Goal: Task Accomplishment & Management: Manage account settings

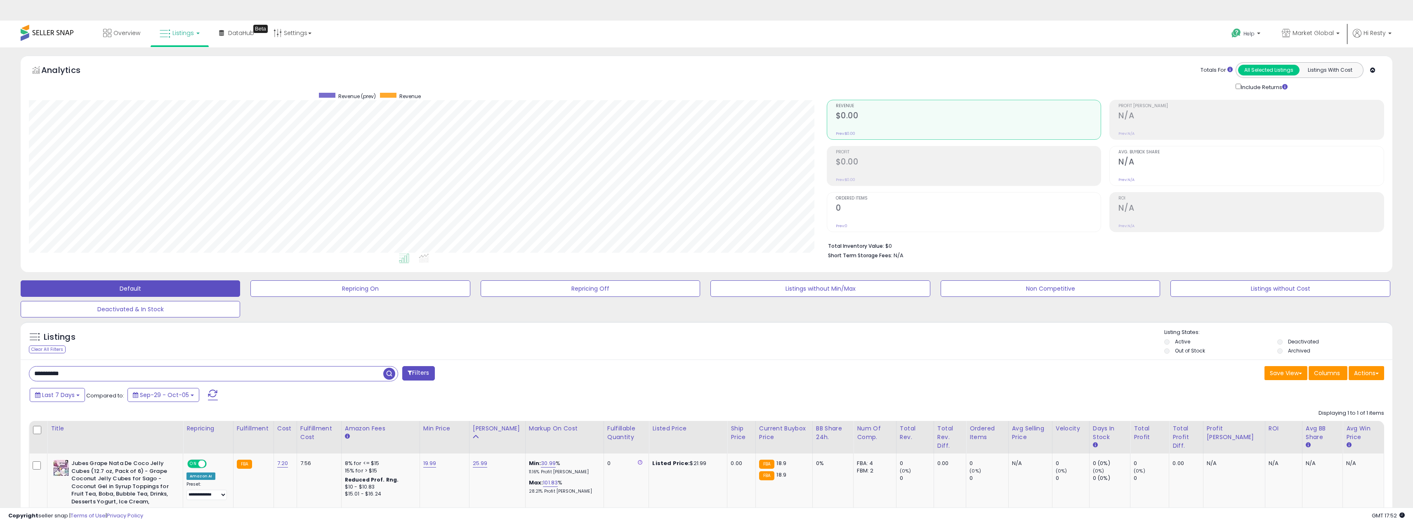
select select "**********"
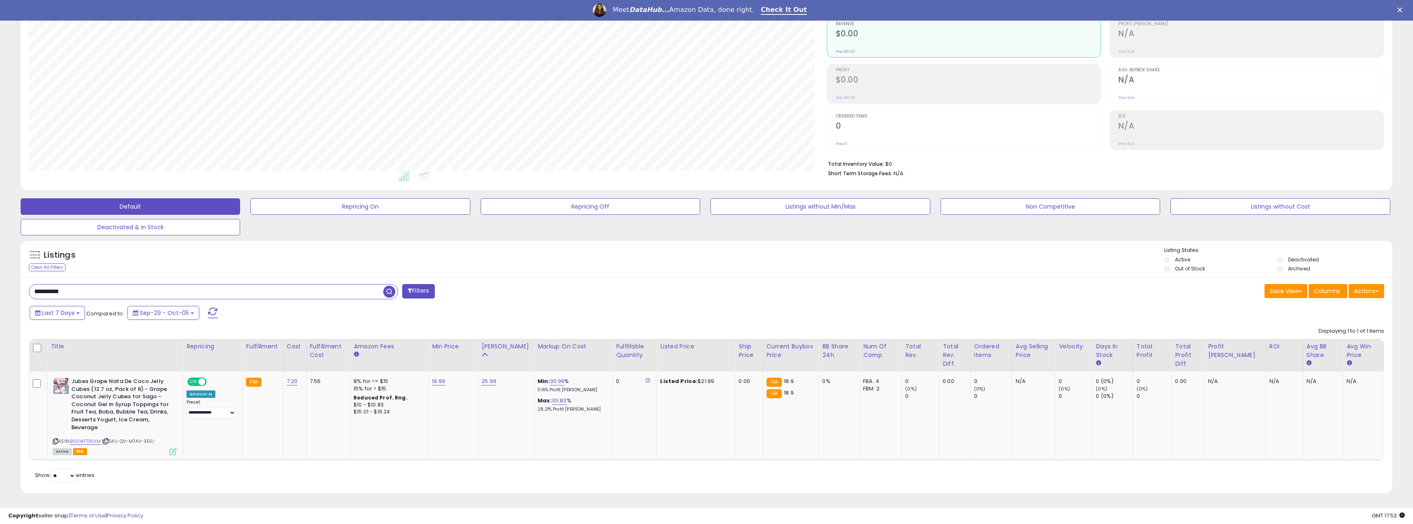
scroll to position [169, 798]
drag, startPoint x: 94, startPoint y: 291, endPoint x: 37, endPoint y: 291, distance: 56.9
click at [0, 294] on html "Unable to login Retrieving listings data.. has not yet accepted the Terms of Us…" at bounding box center [706, 180] width 1413 height 524
paste input "text"
type input "**********"
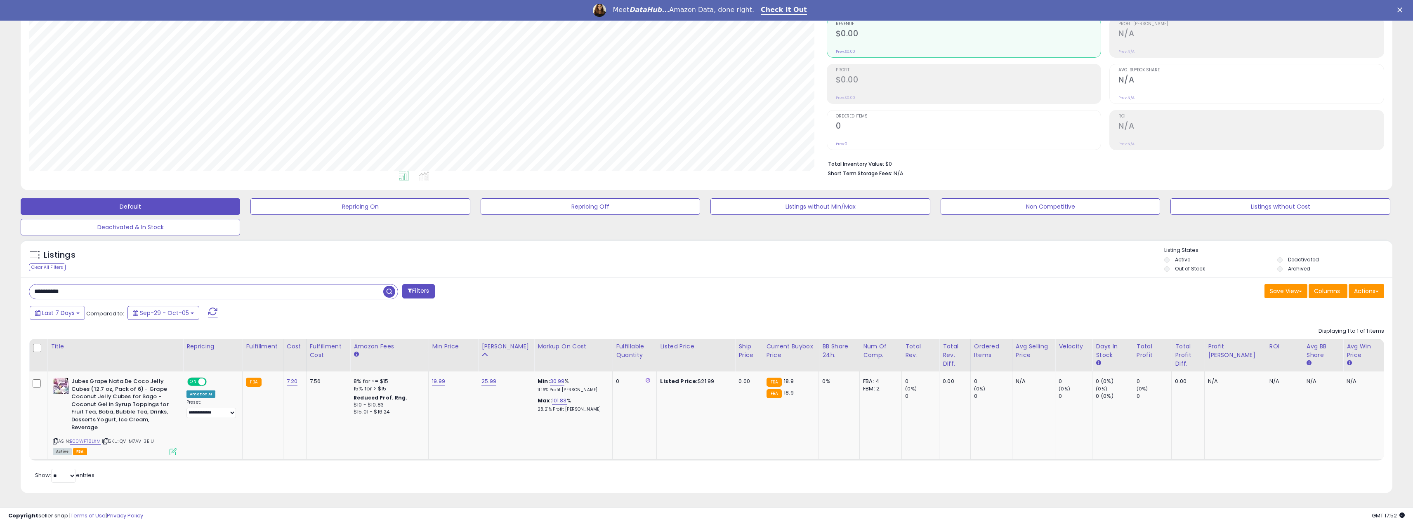
click at [392, 289] on span "button" at bounding box center [389, 292] width 12 height 12
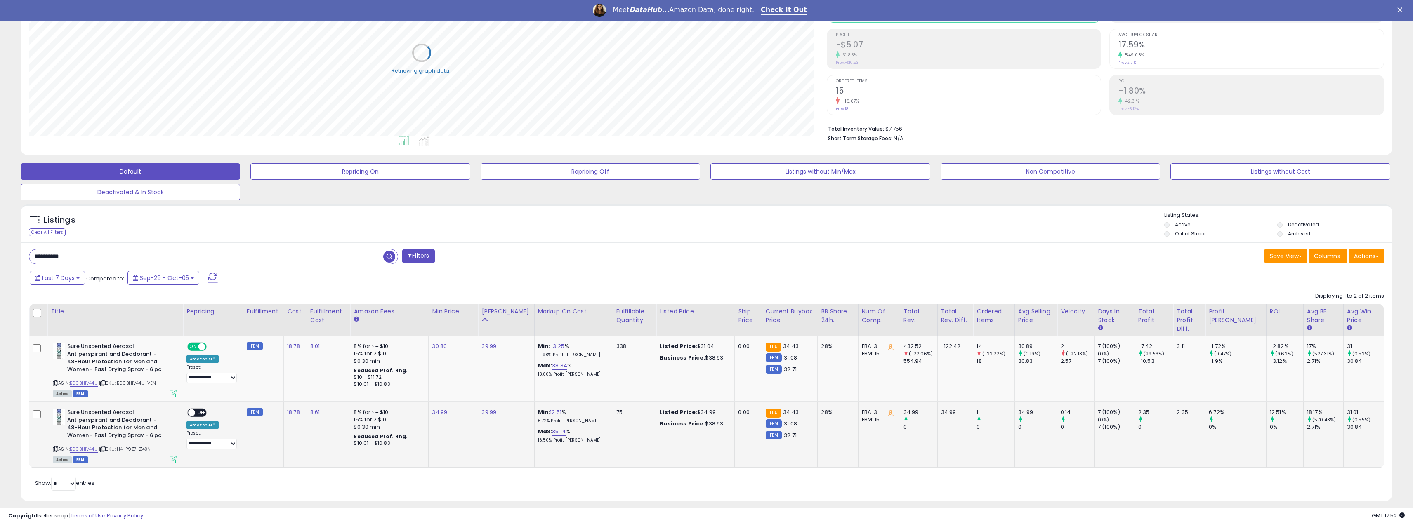
scroll to position [125, 0]
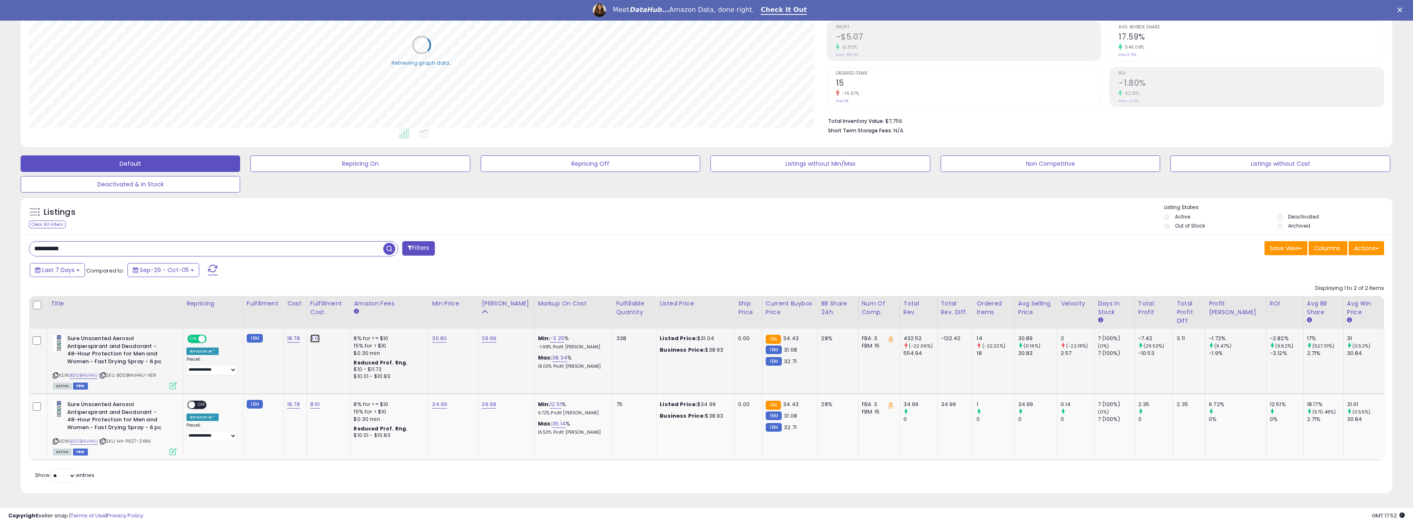
click at [315, 338] on link "8.01" at bounding box center [315, 339] width 10 height 8
drag, startPoint x: 295, startPoint y: 319, endPoint x: 215, endPoint y: 317, distance: 79.3
click at [216, 320] on table "Title Repricing" at bounding box center [706, 378] width 1355 height 165
type input "****"
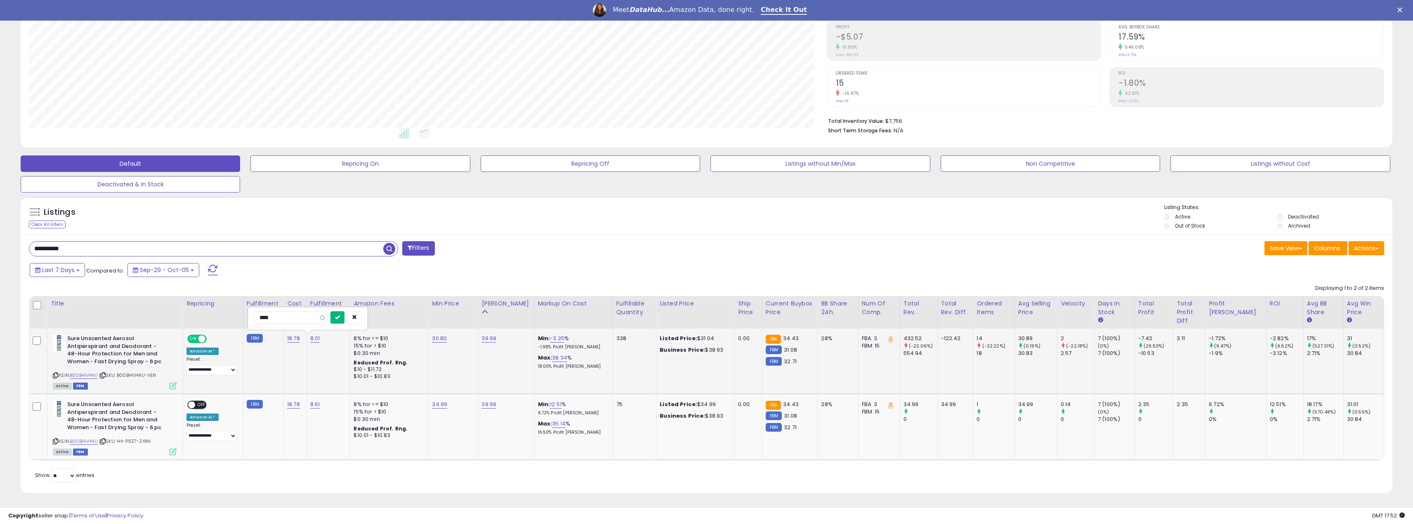
click at [345, 322] on button "submit" at bounding box center [338, 318] width 14 height 12
click at [444, 337] on link "30.80" at bounding box center [439, 339] width 15 height 8
drag, startPoint x: 413, startPoint y: 321, endPoint x: 372, endPoint y: 324, distance: 41.4
click at [372, 324] on table "Title Repricing" at bounding box center [706, 378] width 1355 height 165
type input "*****"
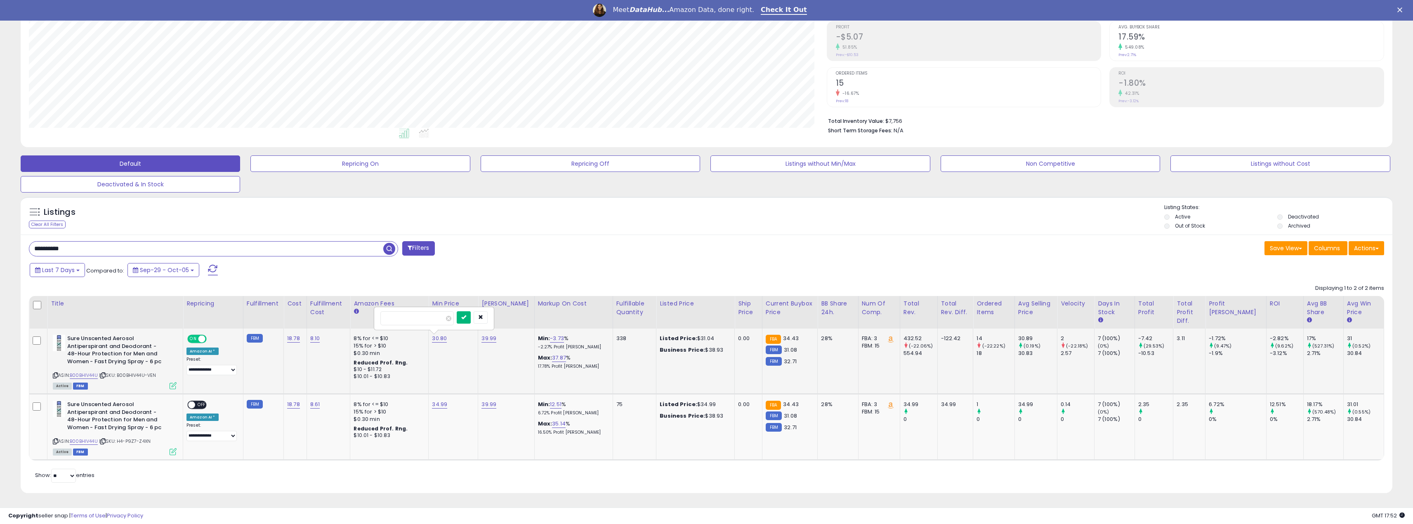
click at [471, 321] on button "submit" at bounding box center [464, 318] width 14 height 12
click at [438, 339] on link "31.99" at bounding box center [438, 339] width 13 height 8
drag, startPoint x: 414, startPoint y: 319, endPoint x: 366, endPoint y: 321, distance: 47.5
click at [366, 321] on table "Title Repricing" at bounding box center [706, 378] width 1355 height 165
click at [482, 319] on icon "button" at bounding box center [479, 317] width 5 height 5
